Goal: Information Seeking & Learning: Learn about a topic

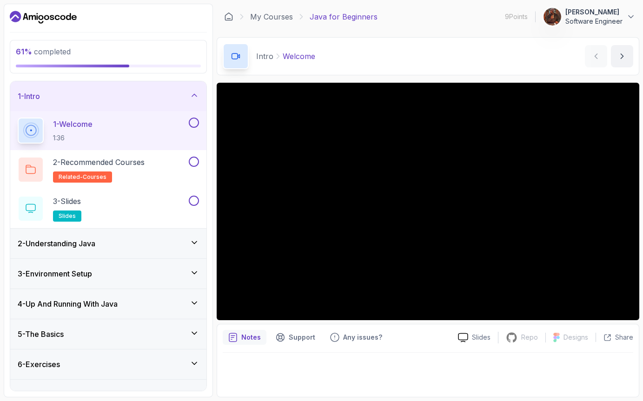
click at [103, 284] on div "3 - Environment Setup" at bounding box center [108, 274] width 196 height 30
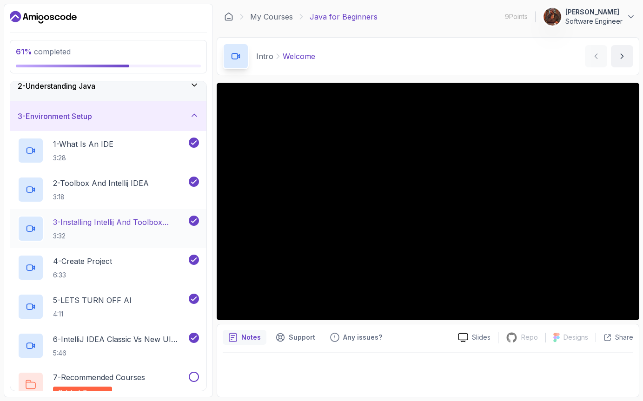
scroll to position [174, 0]
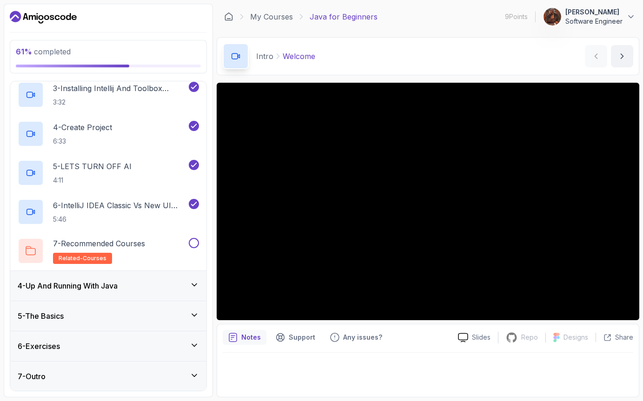
click at [117, 291] on div "4 - Up And Running With Java" at bounding box center [108, 286] width 196 height 30
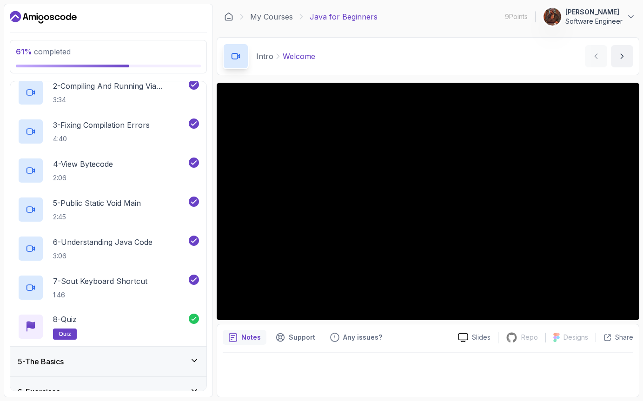
scroll to position [213, 0]
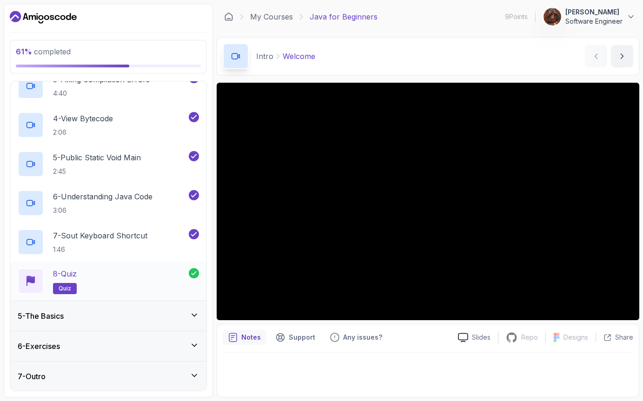
click at [118, 278] on div "8 - Quiz quiz" at bounding box center [103, 281] width 171 height 26
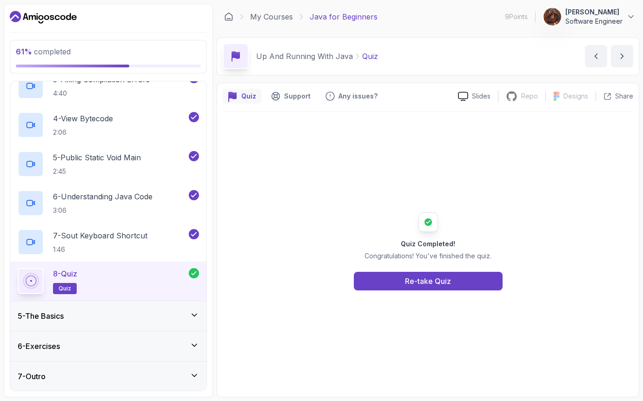
click at [114, 304] on div "5 - The Basics" at bounding box center [108, 316] width 196 height 30
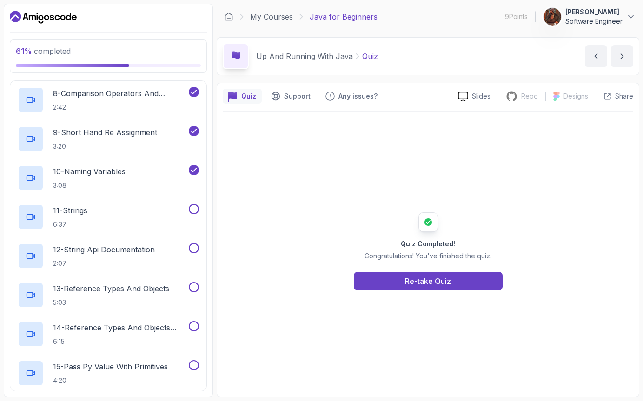
scroll to position [407, 0]
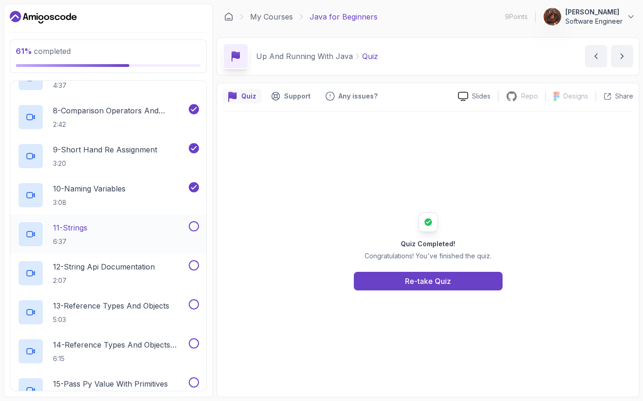
click at [106, 245] on div "11 - Strings 6:37" at bounding box center [102, 234] width 169 height 26
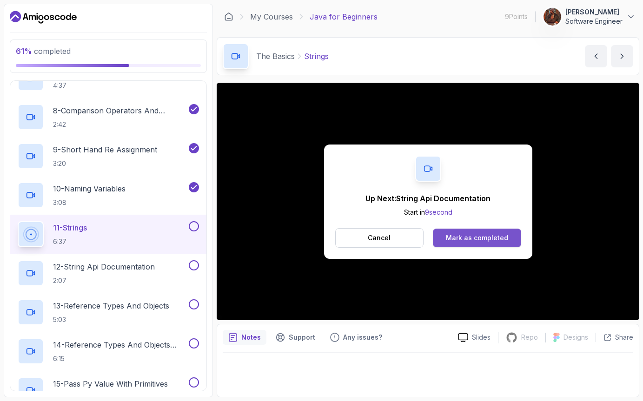
click at [460, 240] on div "Mark as completed" at bounding box center [477, 237] width 62 height 9
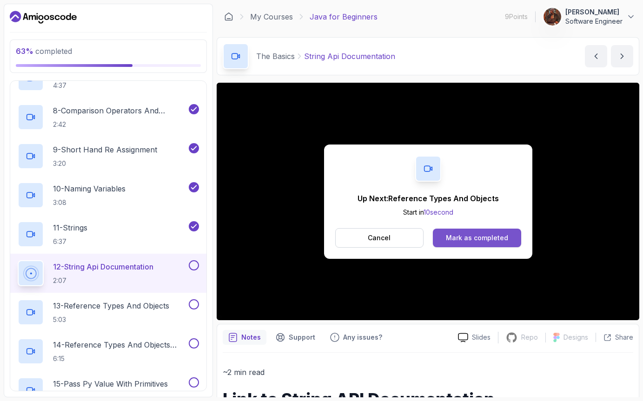
click at [485, 233] on div "Mark as completed" at bounding box center [477, 237] width 62 height 9
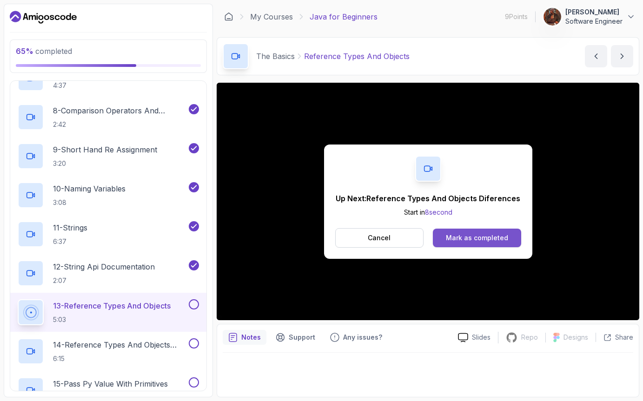
click at [459, 241] on div "Mark as completed" at bounding box center [477, 237] width 62 height 9
